Goal: Find specific page/section: Find specific page/section

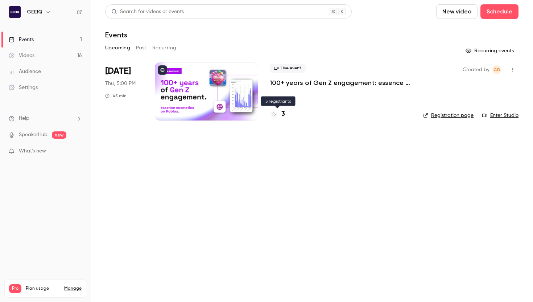
click at [279, 114] on div "3" at bounding box center [277, 114] width 15 height 10
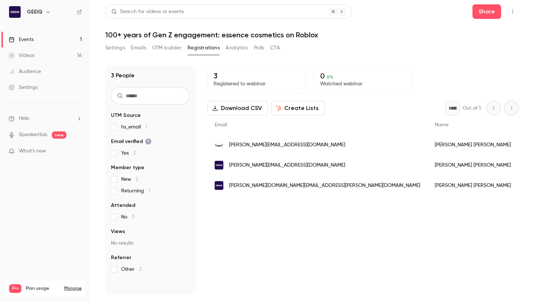
click at [33, 38] on div "Events" at bounding box center [21, 39] width 25 height 7
